Goal: Task Accomplishment & Management: Manage account settings

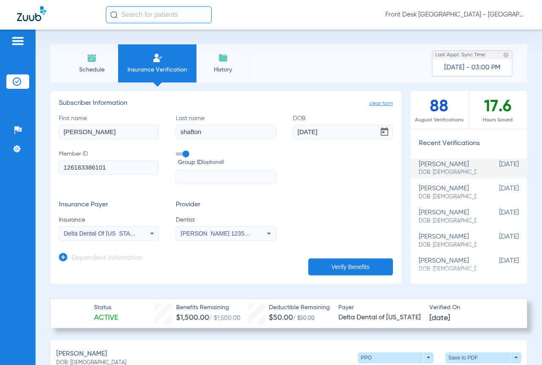
click at [77, 58] on li "Schedule" at bounding box center [91, 63] width 53 height 38
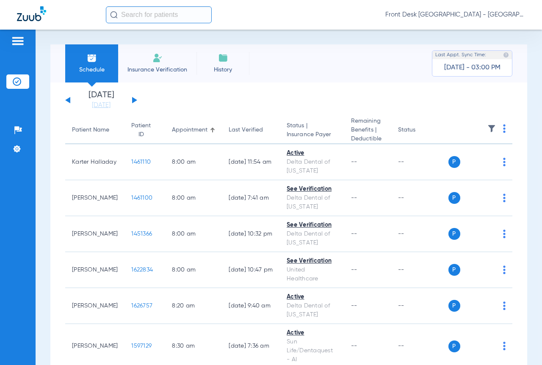
click at [133, 102] on button at bounding box center [134, 100] width 5 height 6
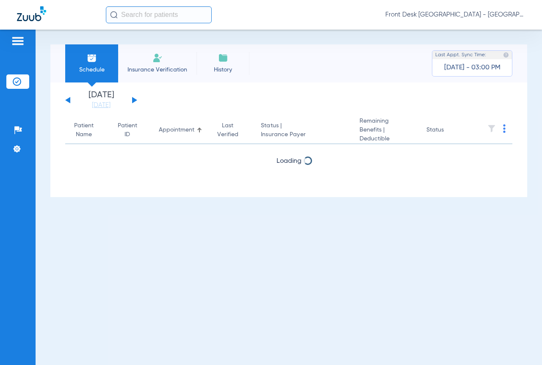
click at [133, 102] on button at bounding box center [134, 100] width 5 height 6
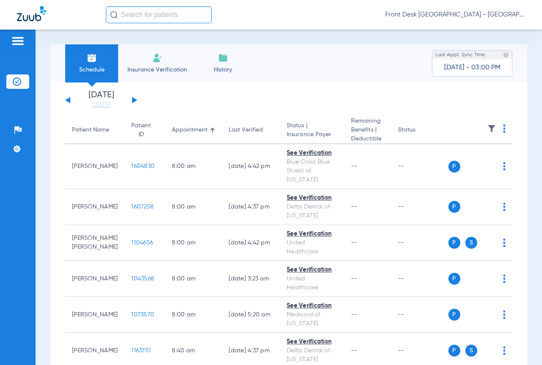
click at [487, 126] on img at bounding box center [491, 128] width 8 height 8
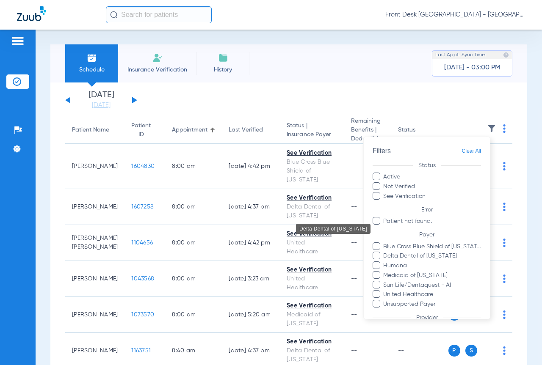
scroll to position [69, 0]
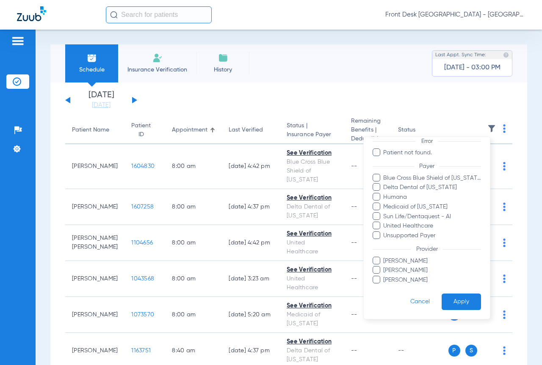
click at [403, 280] on span "[PERSON_NAME]" at bounding box center [432, 280] width 98 height 9
click at [384, 286] on input "[PERSON_NAME]" at bounding box center [384, 286] width 0 height 0
click at [463, 297] on button "Apply" at bounding box center [461, 302] width 39 height 17
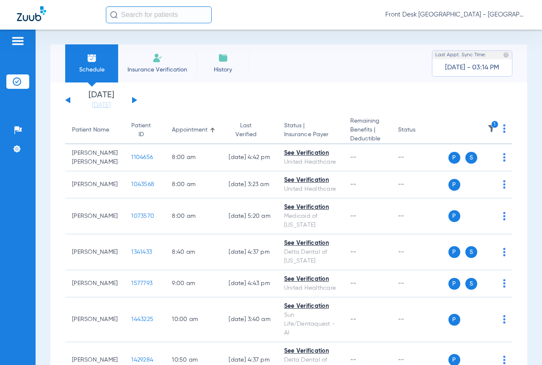
click at [134, 99] on button at bounding box center [134, 100] width 5 height 6
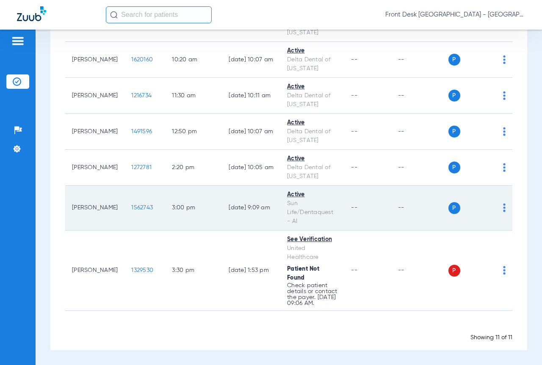
scroll to position [330, 0]
